Goal: Check status: Check status

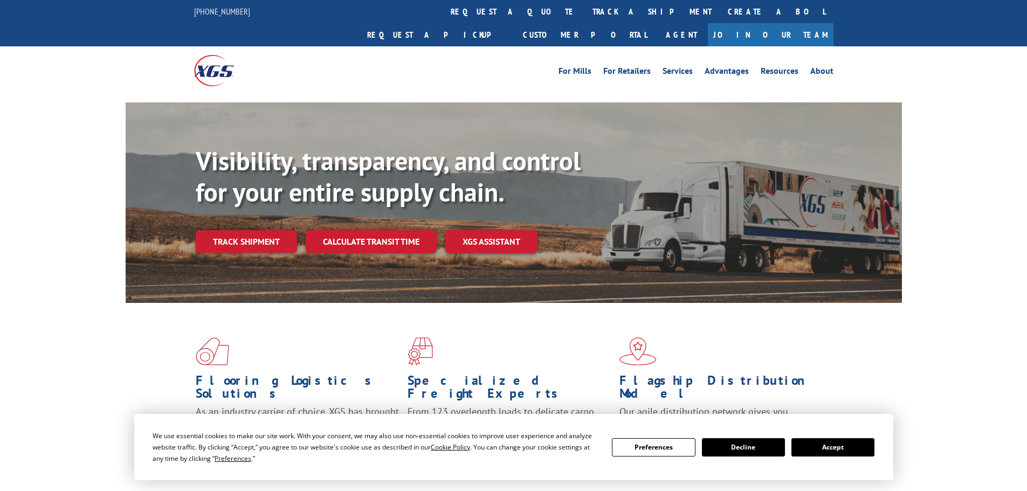
click at [266, 235] on div "Visibility, transparency, and control for your entire supply chain. Track shipm…" at bounding box center [549, 221] width 706 height 150
click at [244, 230] on link "Track shipment" at bounding box center [246, 241] width 101 height 23
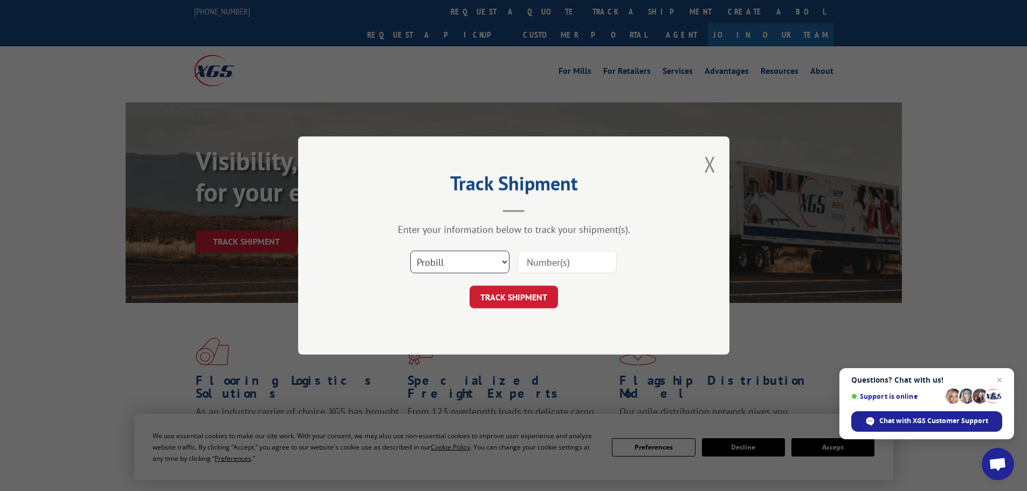
click at [437, 265] on select "Select category... Probill BOL PO" at bounding box center [459, 262] width 99 height 23
select select "bol"
click at [410, 251] on select "Select category... Probill BOL PO" at bounding box center [459, 262] width 99 height 23
click at [532, 264] on input at bounding box center [567, 262] width 99 height 23
paste input "6016747"
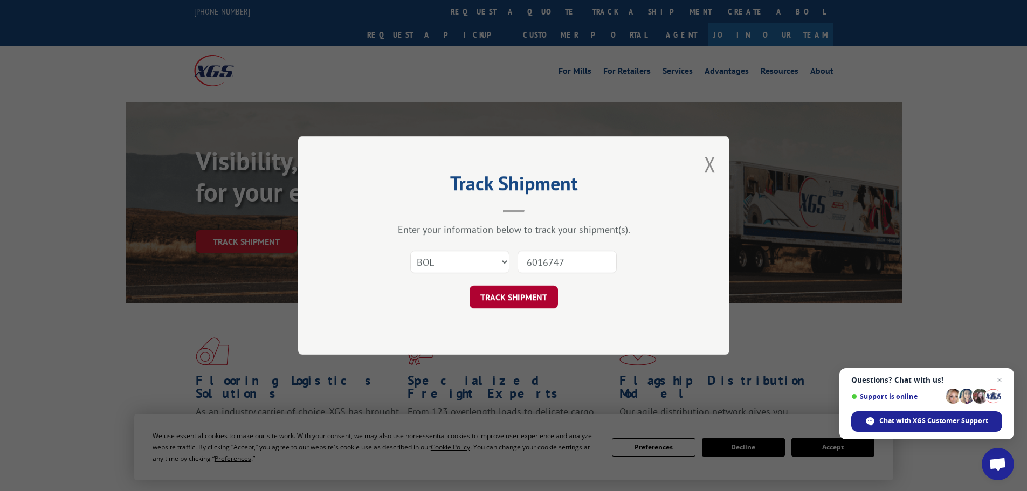
type input "6016747"
click at [525, 304] on button "TRACK SHIPMENT" at bounding box center [514, 297] width 88 height 23
